Goal: Find contact information: Find contact information

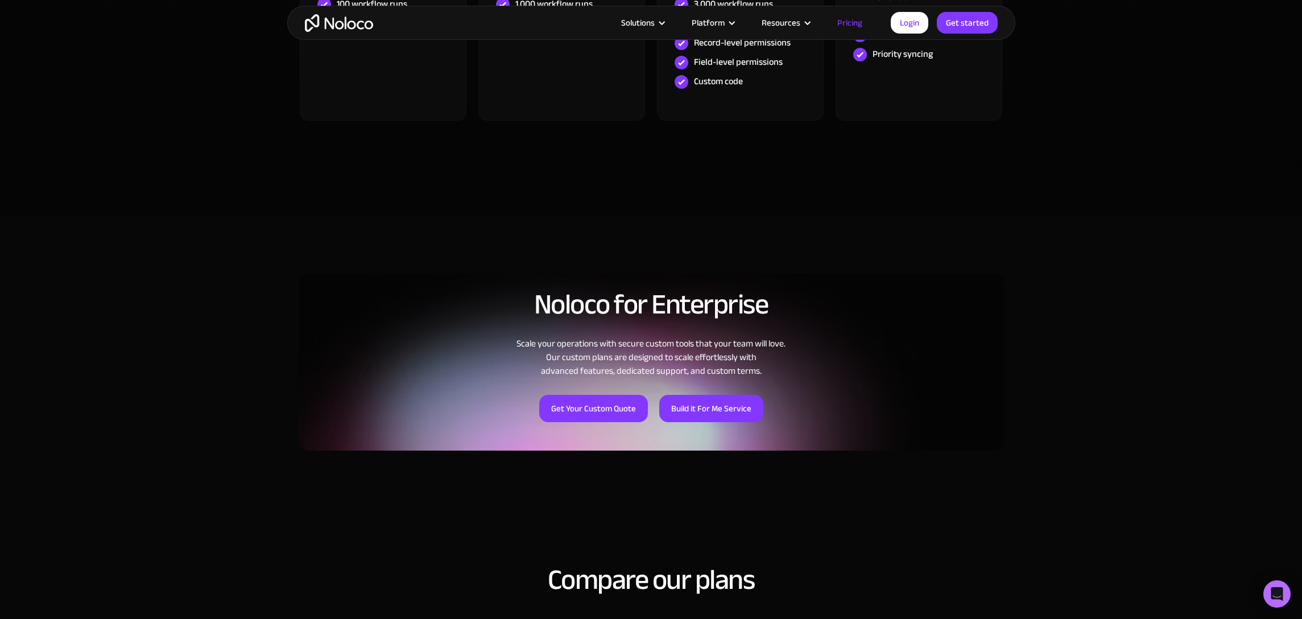
scroll to position [895, 0]
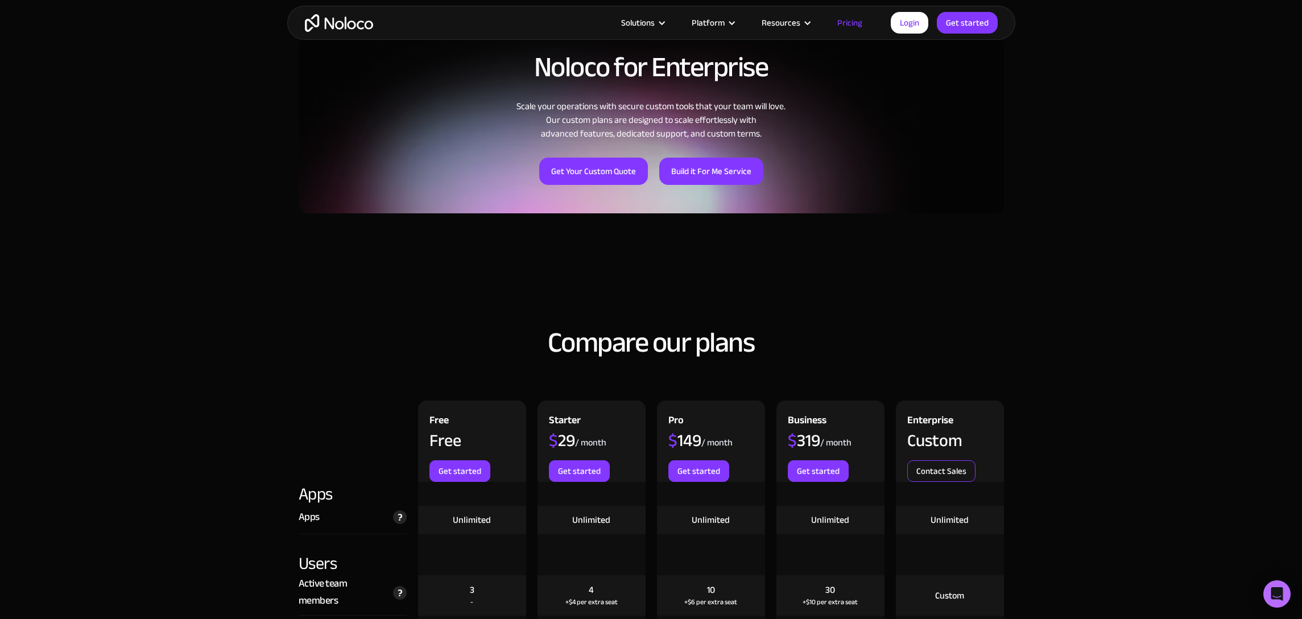
click at [939, 479] on link "Contact Sales" at bounding box center [941, 471] width 68 height 22
